Goal: Information Seeking & Learning: Learn about a topic

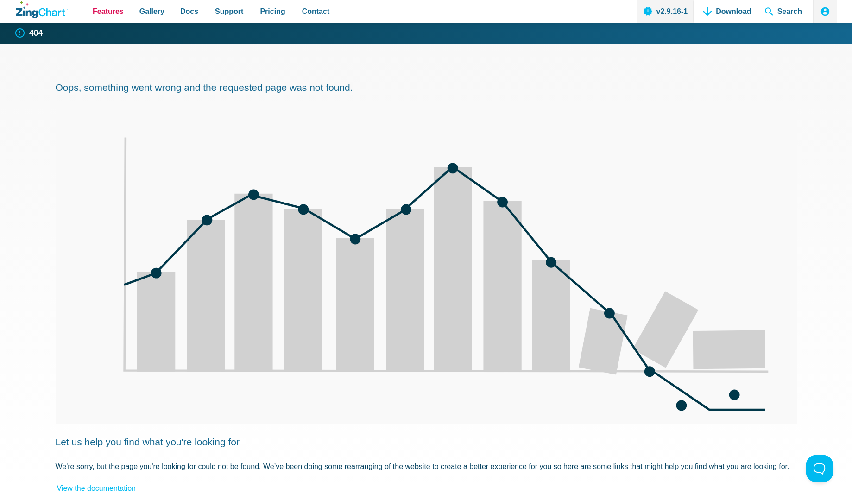
click at [110, 14] on span "Features" at bounding box center [108, 11] width 31 height 13
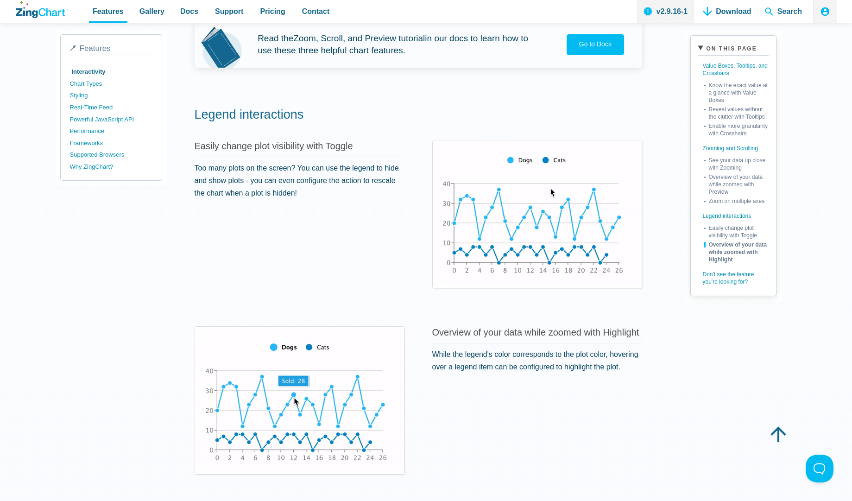
scroll to position [1786, 0]
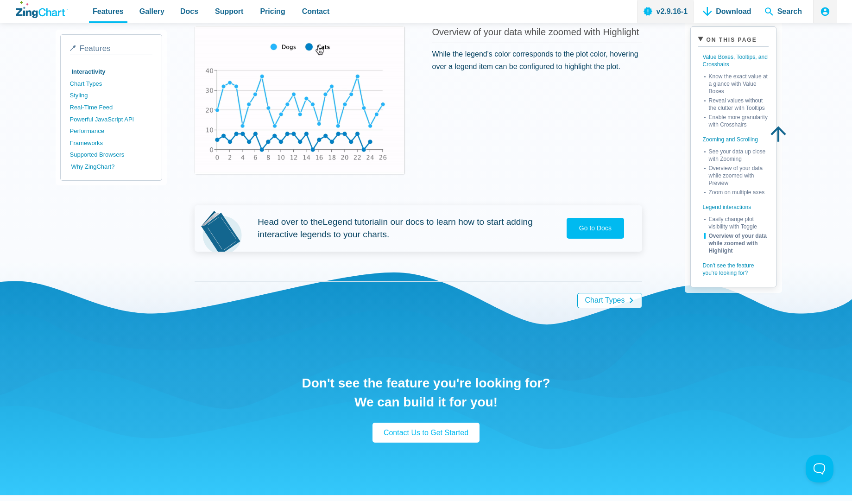
click at [96, 164] on link "Why ZingChart?" at bounding box center [112, 167] width 82 height 12
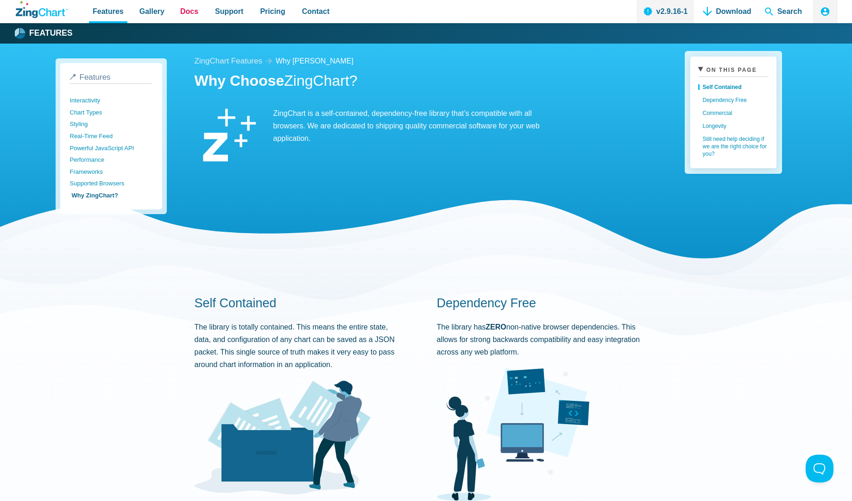
click at [184, 13] on span "Docs" at bounding box center [189, 11] width 18 height 13
